Goal: Transaction & Acquisition: Obtain resource

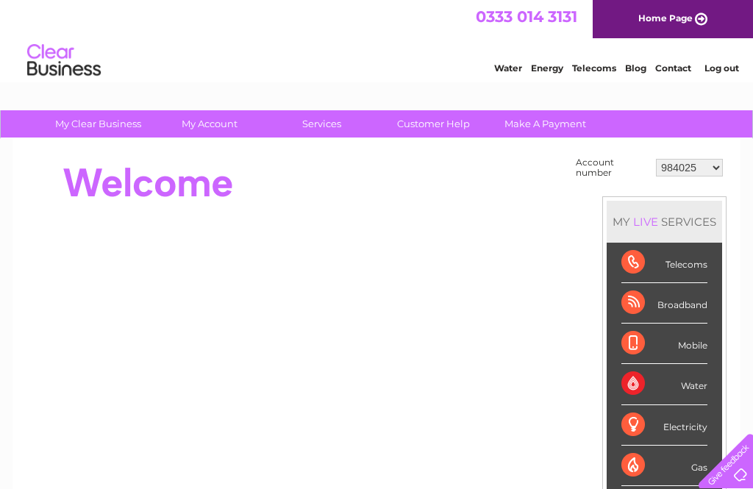
click at [719, 168] on select "984025 30315266" at bounding box center [689, 168] width 67 height 18
select select "30315266"
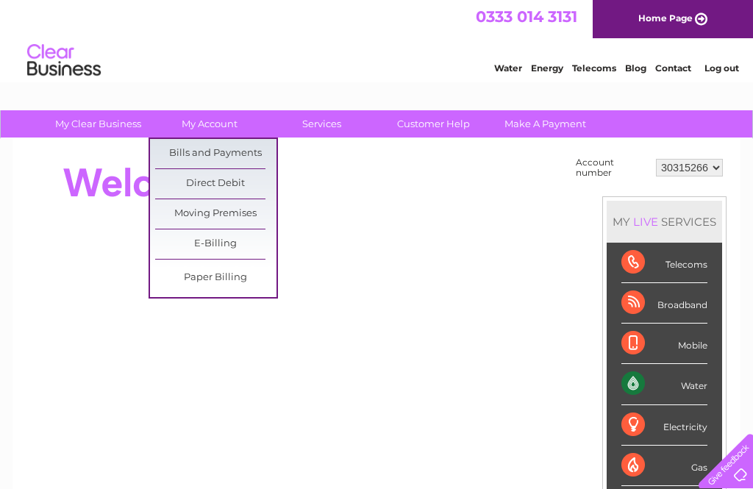
click at [182, 148] on link "Bills and Payments" at bounding box center [215, 153] width 121 height 29
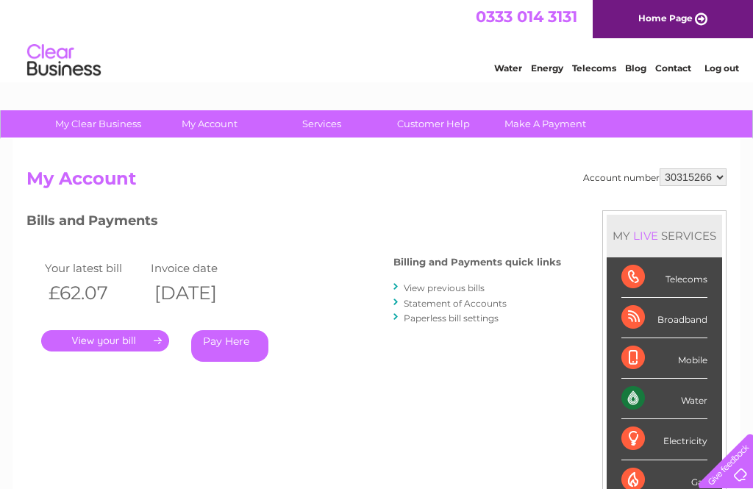
click at [102, 340] on link "." at bounding box center [105, 340] width 128 height 21
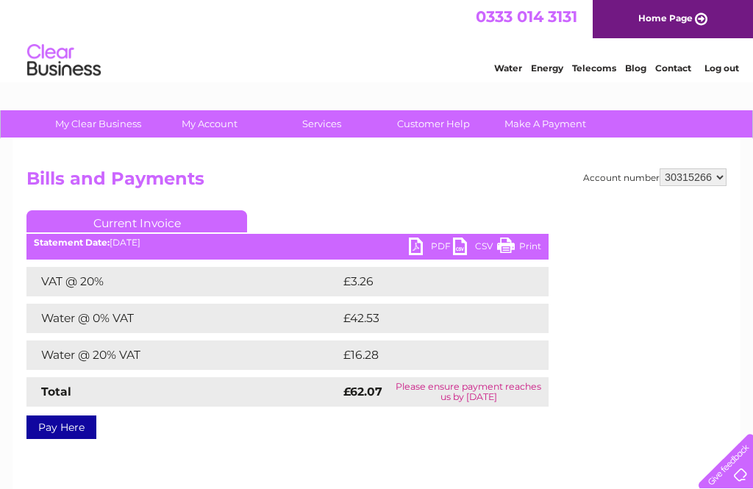
click at [413, 245] on link "PDF" at bounding box center [431, 248] width 44 height 21
